Goal: Obtain resource: Obtain resource

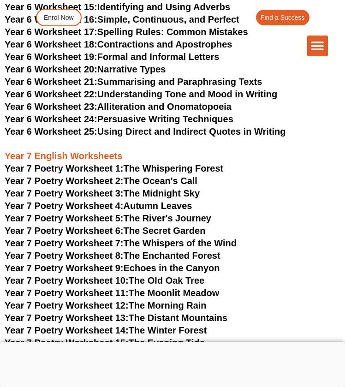
scroll to position [4761, 0]
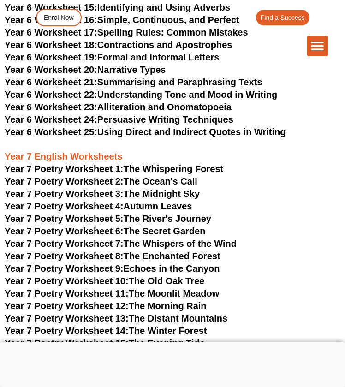
click at [91, 214] on span "Year 7 Poetry Worksheet 5:" at bounding box center [64, 219] width 119 height 10
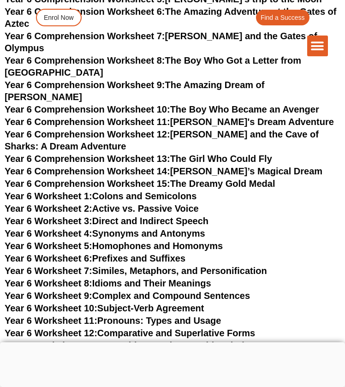
scroll to position [4392, 0]
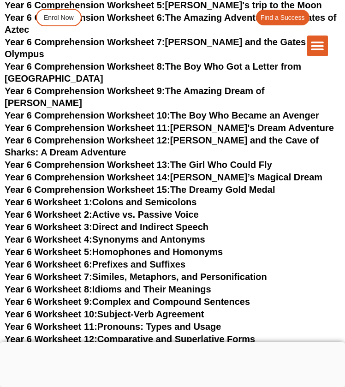
click at [153, 197] on link "Year 6 Worksheet 1: Colons and Semicolons" at bounding box center [101, 202] width 192 height 10
click at [150, 222] on link "Year 6 Worksheet 3: Direct and Indirect Speech" at bounding box center [107, 227] width 204 height 10
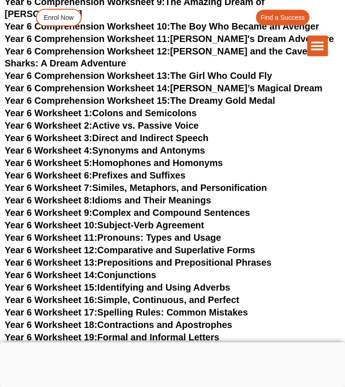
scroll to position [4483, 0]
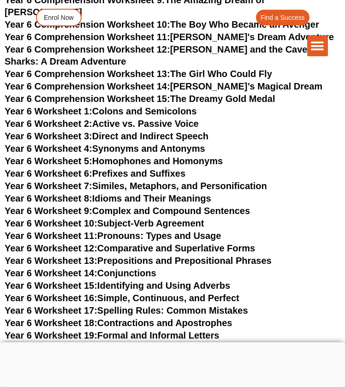
click at [135, 268] on link "Year 6 Worksheet 14: Conjunctions" at bounding box center [81, 273] width 152 height 10
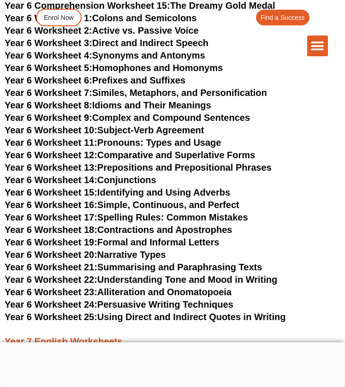
scroll to position [4577, 0]
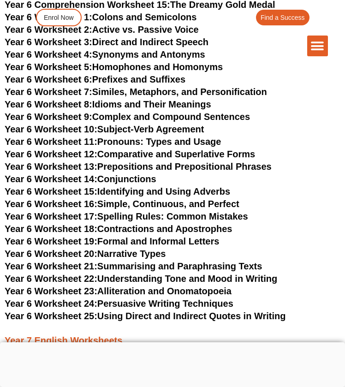
click at [186, 211] on link "Year 6 Worksheet 17: Spelling Rules: Common Mistakes" at bounding box center [127, 216] width 244 height 10
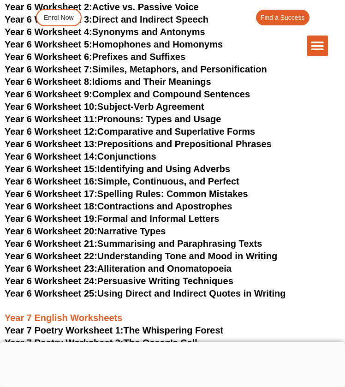
scroll to position [4596, 0]
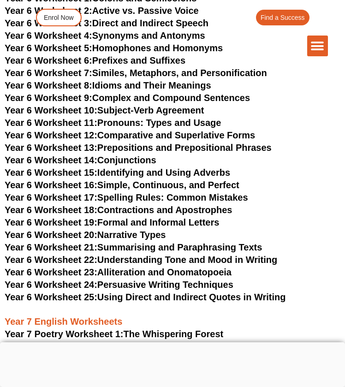
click at [157, 205] on link "Year 6 Worksheet 18: Contractions and Apostrophes" at bounding box center [119, 210] width 228 height 10
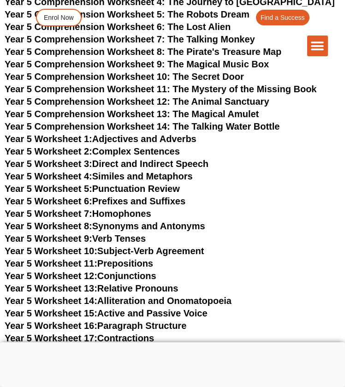
scroll to position [3854, 0]
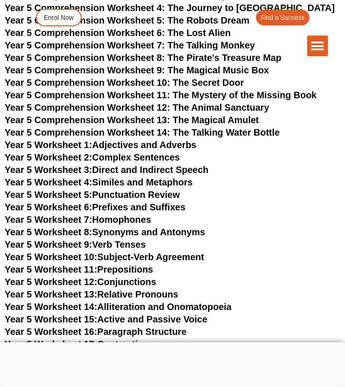
click at [113, 140] on link "Year 5 Worksheet 1: Adjectives and Adverbs" at bounding box center [101, 145] width 192 height 10
click at [140, 165] on link "Year 5 Worksheet 3: Direct and Indirect Speech" at bounding box center [107, 170] width 204 height 10
click at [158, 190] on link "Year 5 Worksheet 5: Punctuation Review" at bounding box center [92, 195] width 175 height 10
click at [123, 265] on link "Year 5 Worksheet 11: Prepositions" at bounding box center [79, 270] width 149 height 10
click at [156, 277] on link "Year 5 Worksheet 12: Conjunctions" at bounding box center [81, 282] width 152 height 10
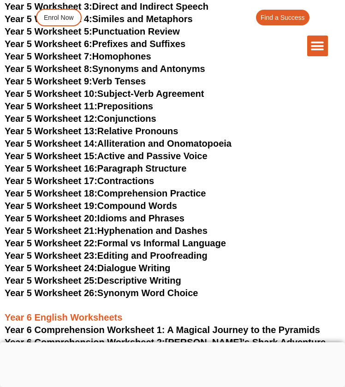
scroll to position [4018, 0]
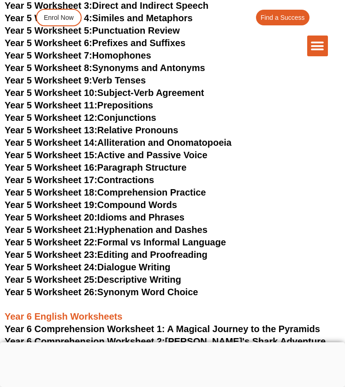
click at [145, 187] on link "Year 5 Worksheet 18: Comprehension Practice" at bounding box center [105, 192] width 201 height 10
click at [131, 200] on link "Year 5 Worksheet 19: Compound Words" at bounding box center [91, 205] width 173 height 10
click at [181, 163] on link "Year 5 Worksheet 16: Paragraph Structure" at bounding box center [96, 168] width 182 height 10
click at [157, 225] on link "Year 5 Worksheet 21: Hyphenation and Dashes" at bounding box center [106, 230] width 203 height 10
click at [154, 250] on link "Year 5 Worksheet 23: Editing and Proofreading" at bounding box center [106, 255] width 203 height 10
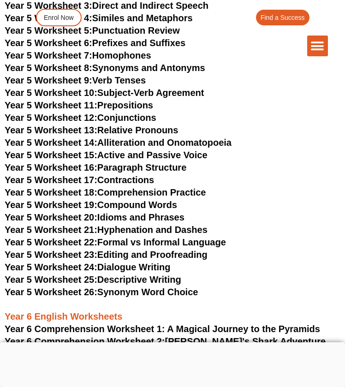
click at [158, 262] on link "Year 5 Worksheet 24: Dialogue Writing" at bounding box center [88, 267] width 166 height 10
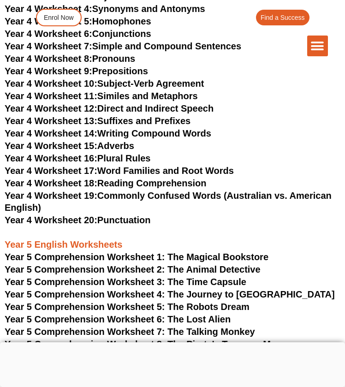
scroll to position [3500, 0]
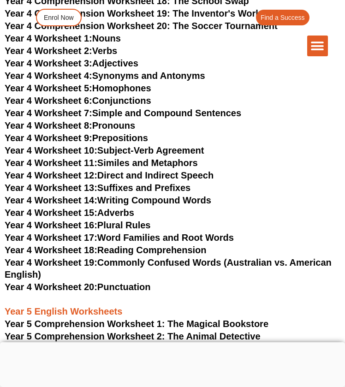
click at [142, 282] on link "Year 4 Worksheet 20: Punctuation" at bounding box center [78, 287] width 146 height 10
click at [146, 258] on link "Year 4 Worksheet 19: Commonly Confused Words (Australian vs. American English)" at bounding box center [168, 269] width 327 height 22
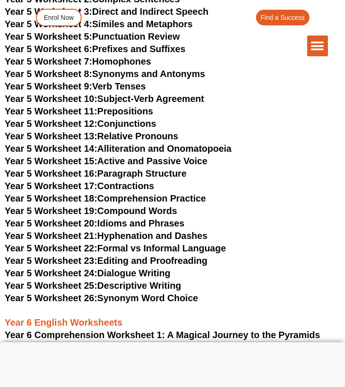
scroll to position [4012, 0]
